Goal: Complete application form: Complete application form

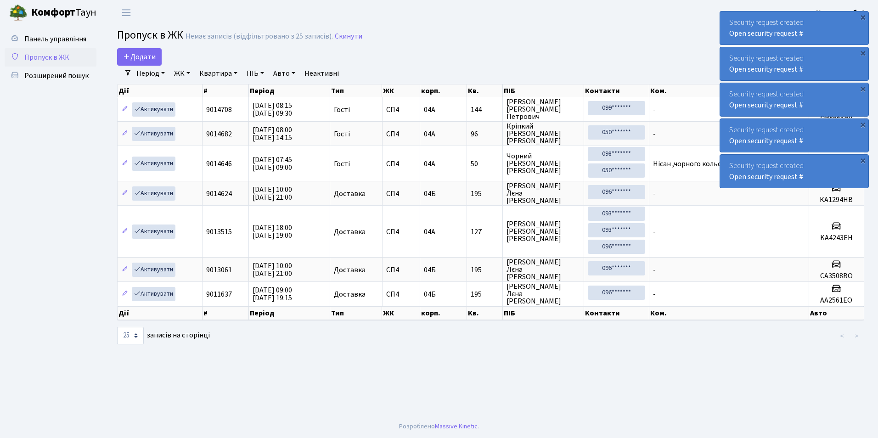
select select "25"
click at [139, 56] on span "Додати" at bounding box center [139, 57] width 33 height 10
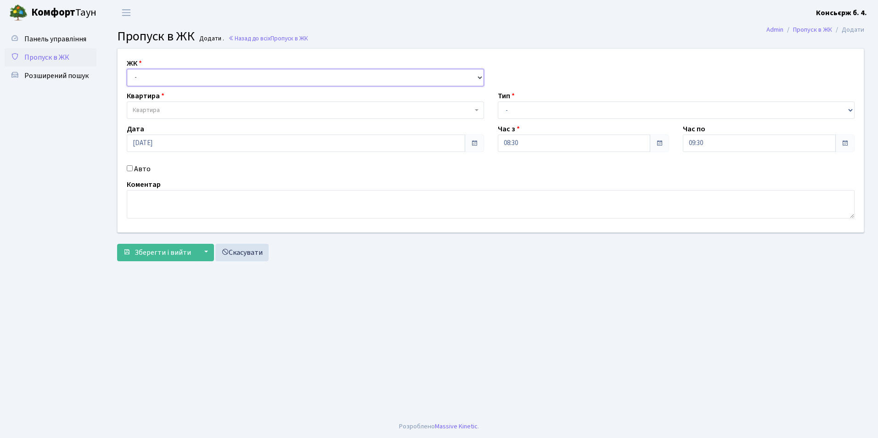
click at [172, 83] on select "- СП4, Столичне шосе, 5" at bounding box center [305, 77] width 357 height 17
select select "325"
click at [127, 69] on select "- СП4, Столичне шосе, 5" at bounding box center [305, 77] width 357 height 17
select select
click at [171, 107] on span "Квартира" at bounding box center [303, 110] width 340 height 9
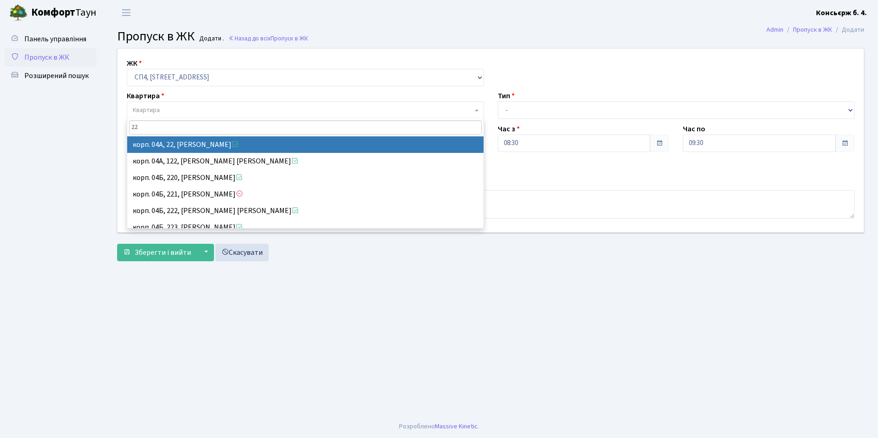
type input "227"
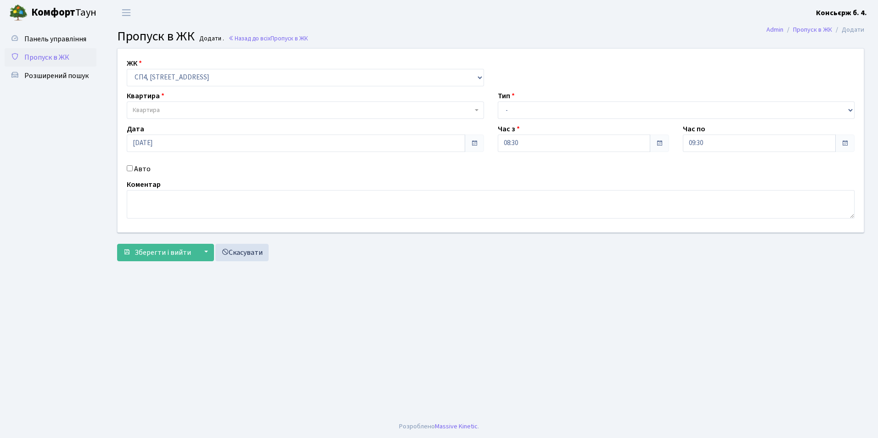
click at [130, 169] on input "Авто" at bounding box center [130, 168] width 6 height 6
checkbox input "true"
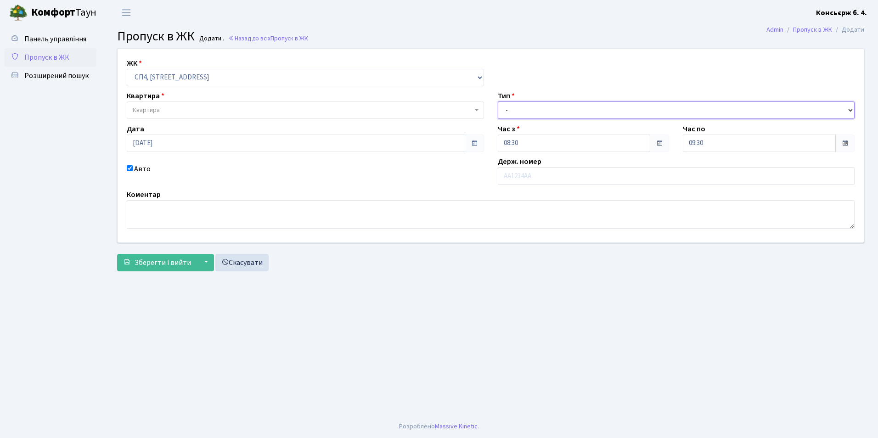
click at [533, 107] on select "- Доставка Таксі Гості Сервіс" at bounding box center [676, 109] width 357 height 17
select select "2"
click at [498, 101] on select "- Доставка Таксі Гості Сервіс" at bounding box center [676, 109] width 357 height 17
click at [532, 180] on input "text" at bounding box center [676, 175] width 357 height 17
type input "К"
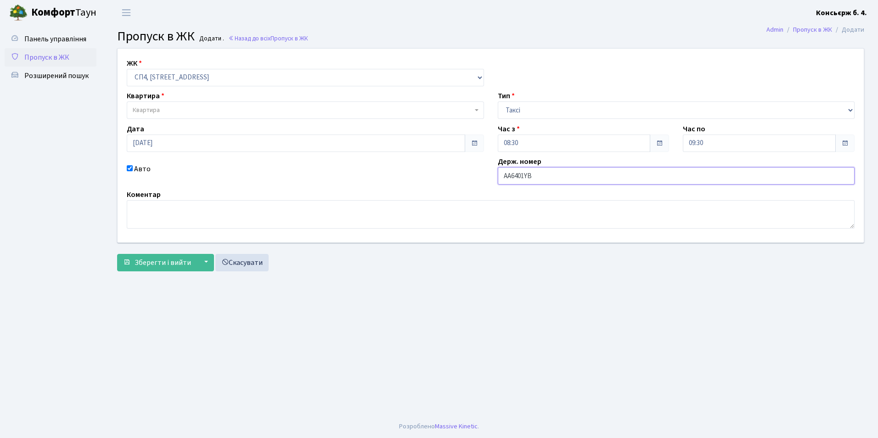
type input "АА6401YB"
click at [164, 109] on span "Квартира" at bounding box center [303, 110] width 340 height 9
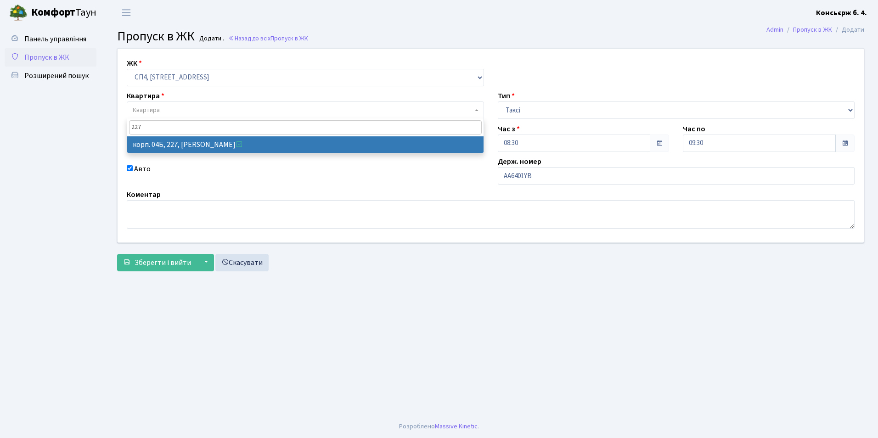
type input "227"
select select "21255"
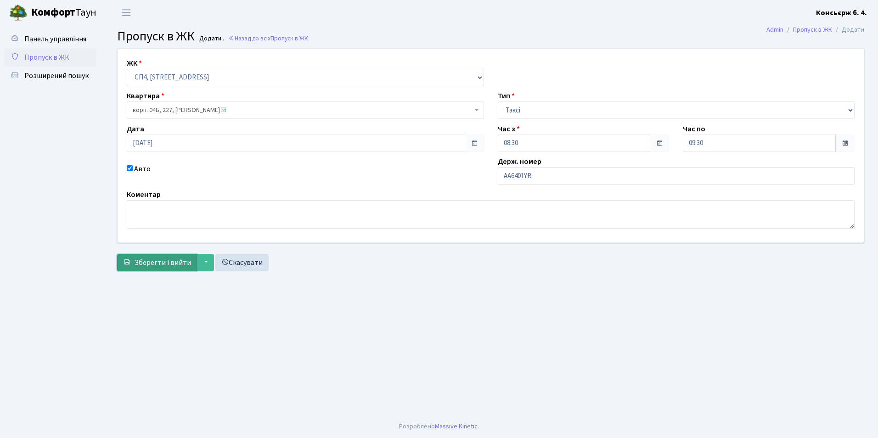
click at [152, 267] on span "Зберегти і вийти" at bounding box center [163, 263] width 56 height 10
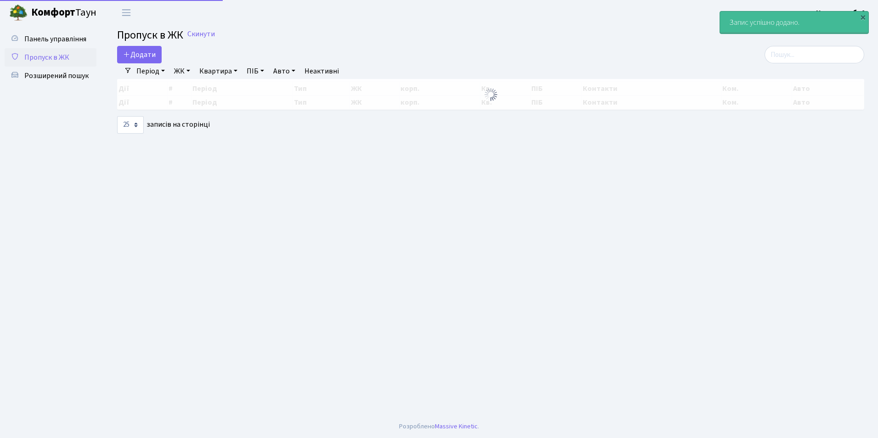
select select "25"
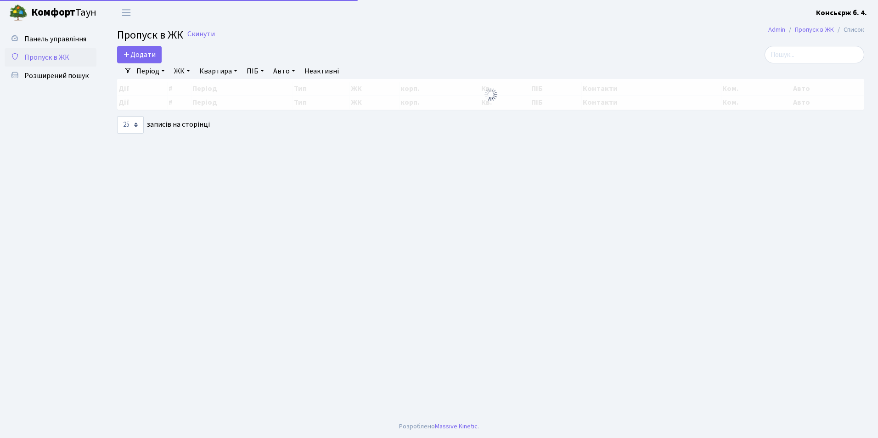
select select "25"
